Goal: Find specific page/section: Find specific page/section

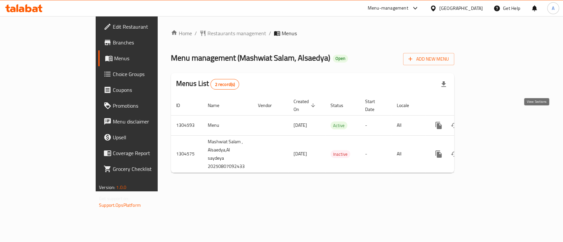
click at [490, 122] on icon "enhanced table" at bounding box center [486, 126] width 8 height 8
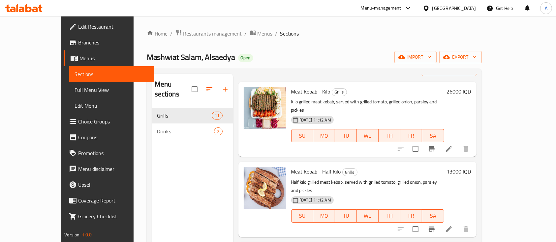
scroll to position [25, 0]
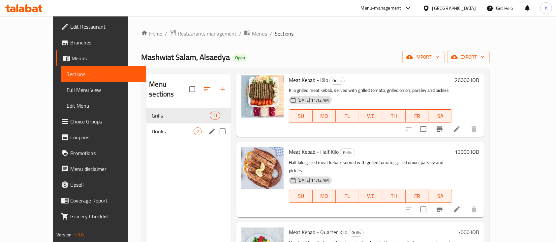
click at [160, 128] on div "Drinks 2" at bounding box center [188, 132] width 84 height 16
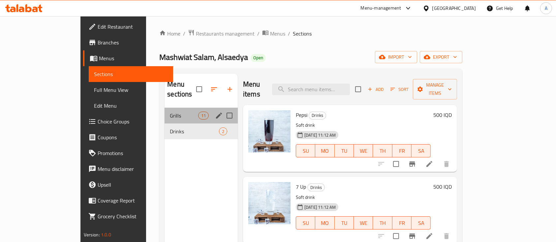
click at [165, 108] on div "Grills 11" at bounding box center [201, 116] width 73 height 16
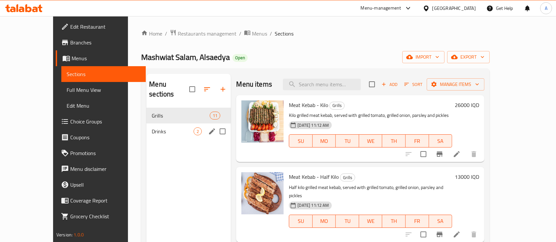
click at [150, 126] on div "Drinks 2" at bounding box center [188, 132] width 84 height 16
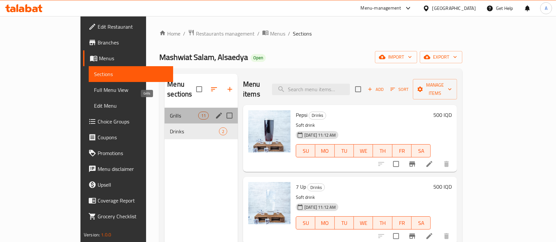
click at [170, 112] on span "Grills" at bounding box center [184, 116] width 28 height 8
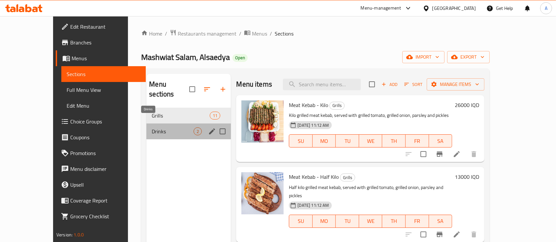
click at [160, 128] on span "Drinks" at bounding box center [173, 132] width 42 height 8
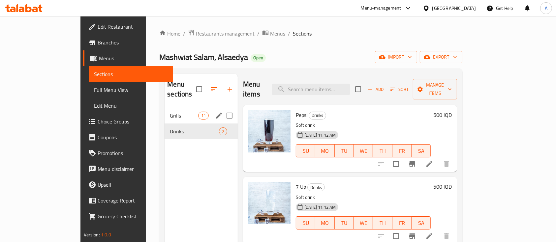
click at [170, 112] on span "Grills" at bounding box center [184, 116] width 28 height 8
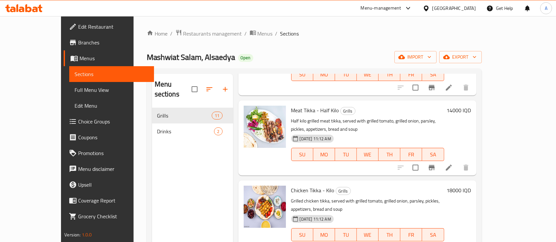
scroll to position [92, 0]
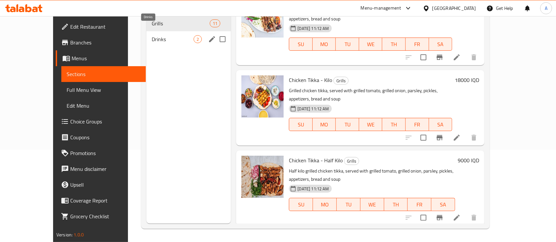
click at [152, 35] on span "Drinks" at bounding box center [173, 39] width 42 height 8
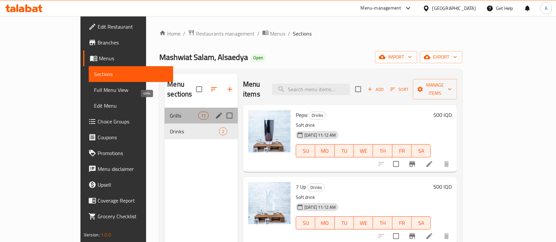
click at [171, 112] on span "Grills" at bounding box center [184, 116] width 28 height 8
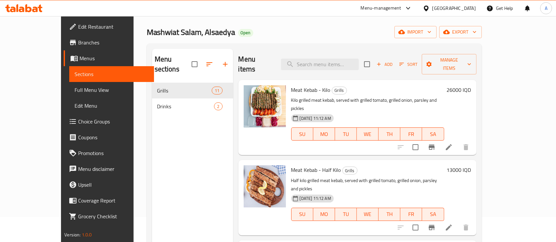
scroll to position [24, 0]
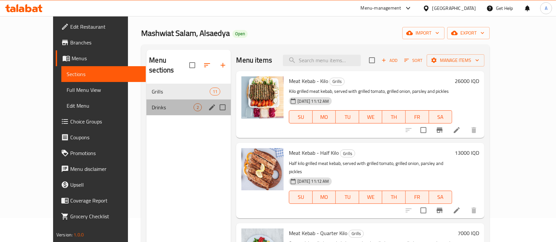
click at [165, 100] on div "Drinks 2" at bounding box center [188, 108] width 84 height 16
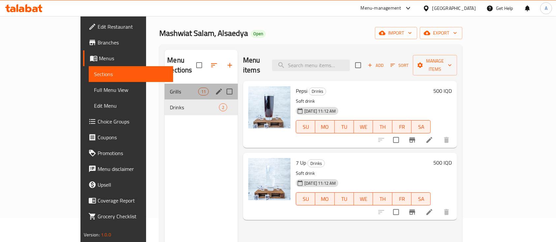
click at [165, 84] on div "Grills 11" at bounding box center [201, 92] width 73 height 16
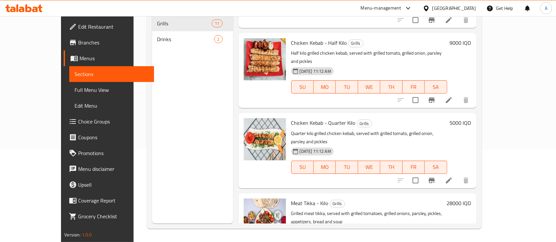
scroll to position [566, 0]
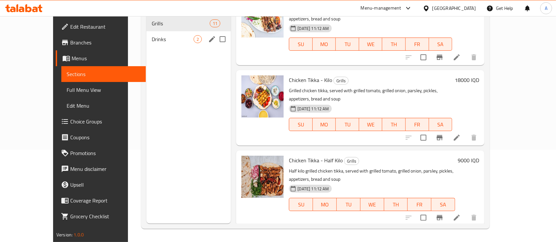
click at [147, 37] on div "Drinks 2" at bounding box center [188, 39] width 84 height 16
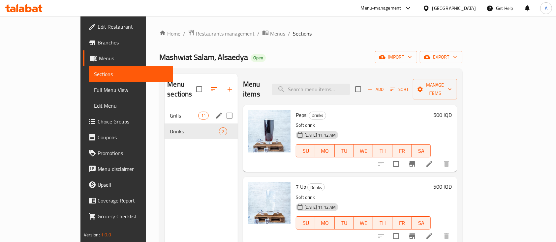
click at [165, 112] on div "Grills 11" at bounding box center [201, 116] width 73 height 16
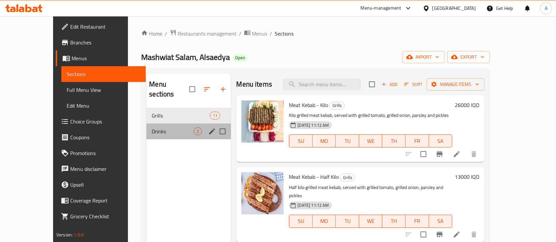
click at [162, 124] on div "Drinks 2" at bounding box center [188, 132] width 84 height 16
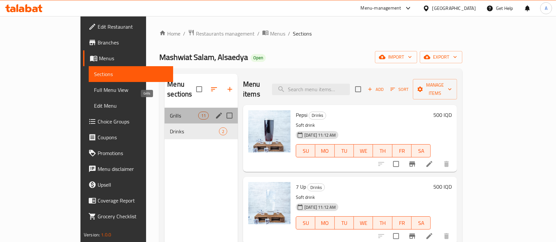
click at [170, 112] on span "Grills" at bounding box center [184, 116] width 28 height 8
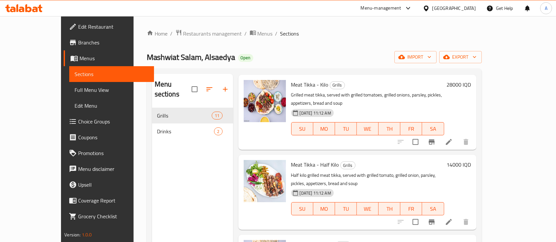
scroll to position [566, 0]
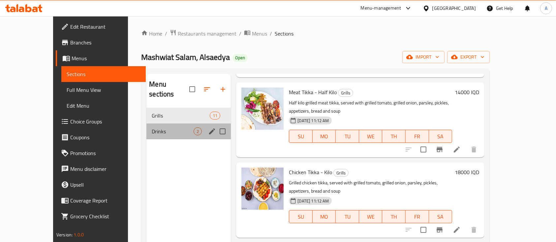
click at [161, 124] on div "Drinks 2" at bounding box center [188, 132] width 84 height 16
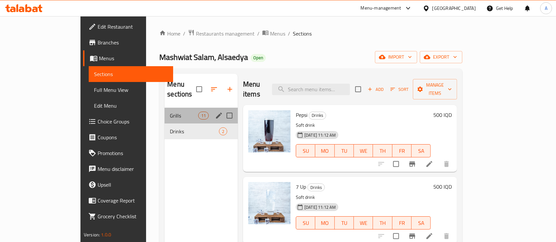
click at [165, 112] on div "Grills 11" at bounding box center [201, 116] width 73 height 16
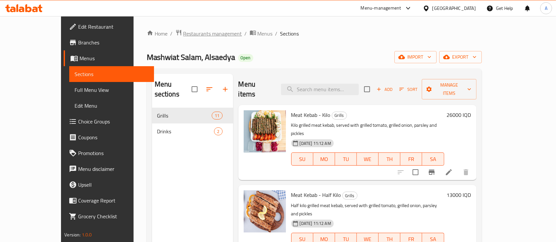
click at [183, 36] on span "Restaurants management" at bounding box center [212, 34] width 59 height 8
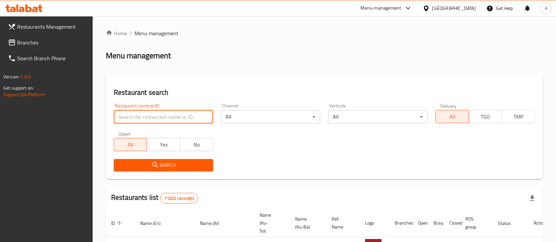
click at [143, 115] on input "search" at bounding box center [163, 116] width 99 height 13
type input "sherko"
click button "Search" at bounding box center [163, 165] width 99 height 12
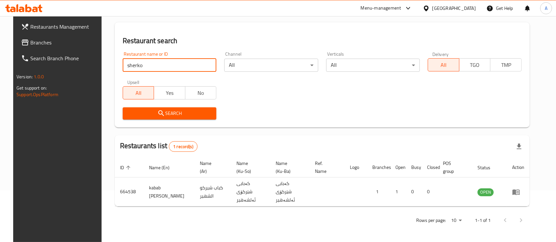
scroll to position [46, 0]
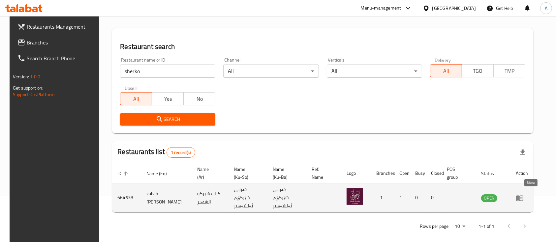
click at [524, 194] on icon "enhanced table" at bounding box center [520, 198] width 8 height 8
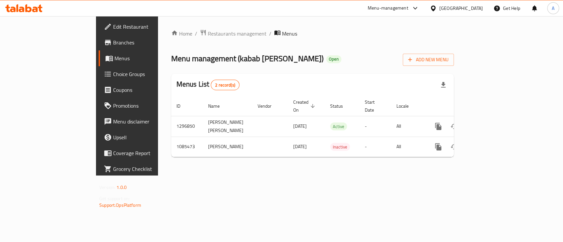
click at [113, 44] on span "Branches" at bounding box center [149, 43] width 72 height 8
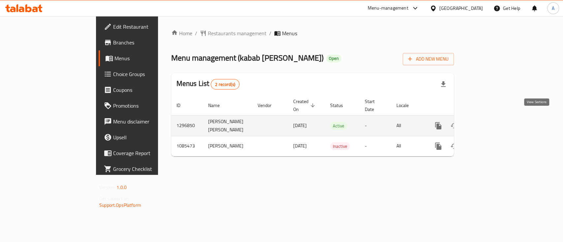
click at [494, 120] on link "enhanced table" at bounding box center [486, 126] width 16 height 16
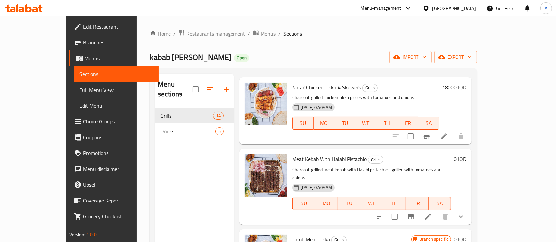
click at [155, 129] on nav "Grills 14 Drinks 5" at bounding box center [194, 123] width 79 height 37
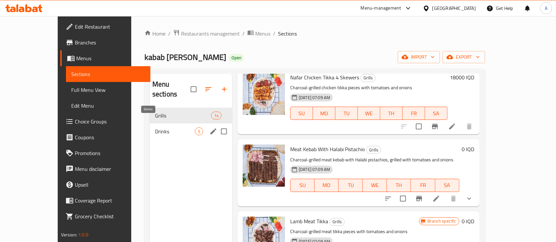
click at [155, 128] on span "Drinks" at bounding box center [175, 132] width 40 height 8
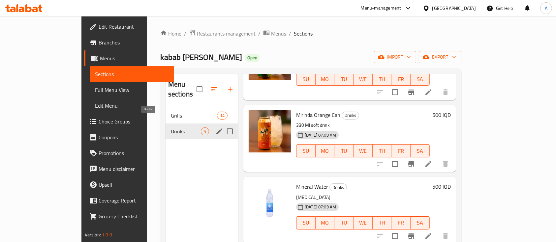
scroll to position [134, 0]
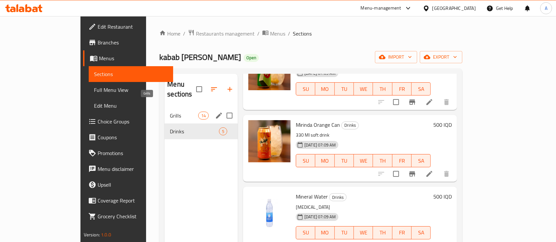
click at [170, 112] on span "Grills" at bounding box center [184, 116] width 28 height 8
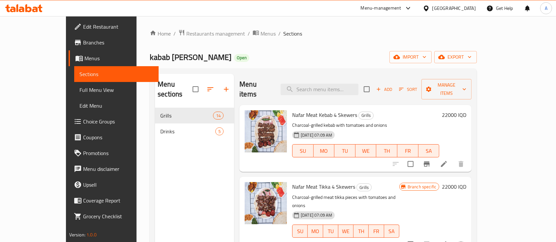
click at [83, 25] on span "Edit Restaurant" at bounding box center [118, 27] width 71 height 8
